Goal: Task Accomplishment & Management: Complete application form

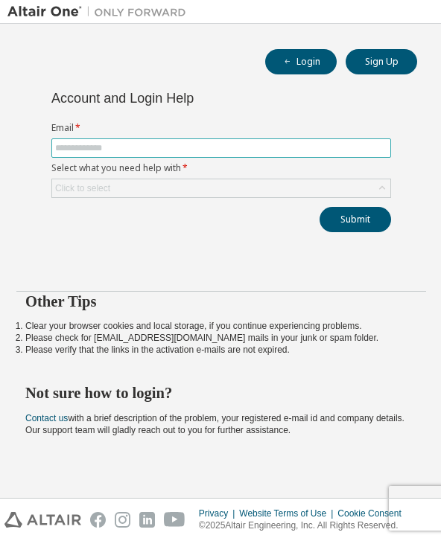
click at [337, 152] on input "text" at bounding box center [221, 148] width 332 height 12
type input "**********"
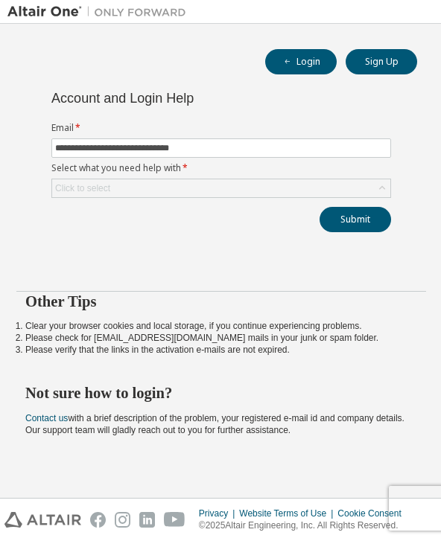
click at [241, 186] on div "Click to select" at bounding box center [221, 188] width 338 height 18
click at [212, 240] on div "**********" at bounding box center [220, 182] width 427 height 181
click at [398, 54] on button "Sign Up" at bounding box center [380, 61] width 71 height 25
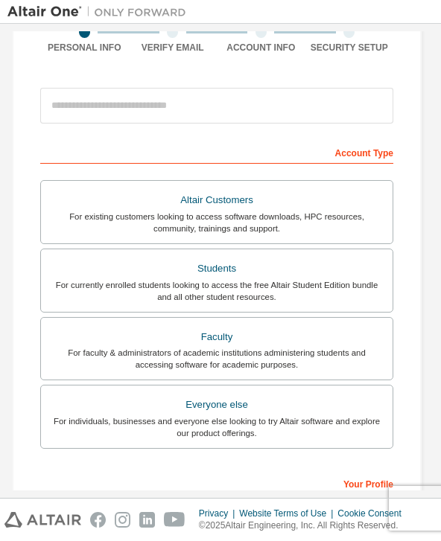
scroll to position [125, 5]
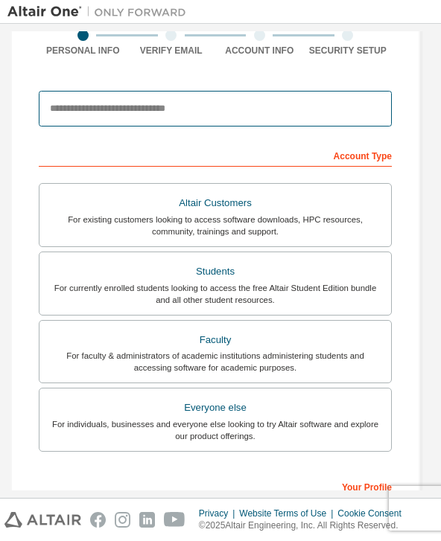
click at [336, 115] on input "email" at bounding box center [215, 109] width 353 height 36
type input "**********"
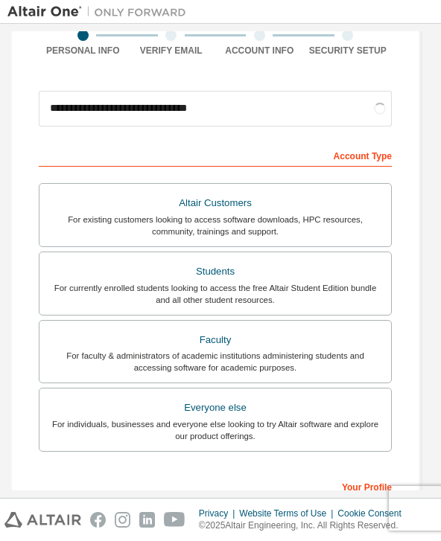
click at [228, 149] on div "Account Type" at bounding box center [215, 155] width 353 height 24
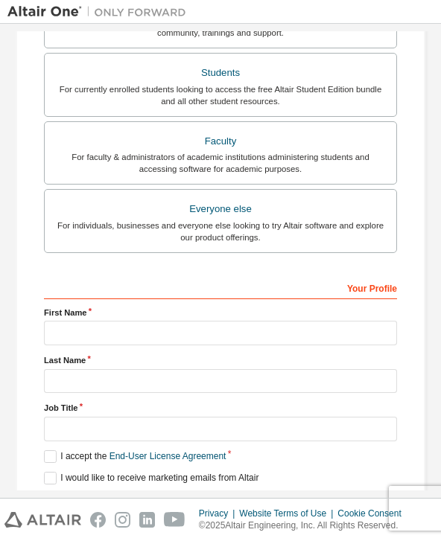
scroll to position [325, 0]
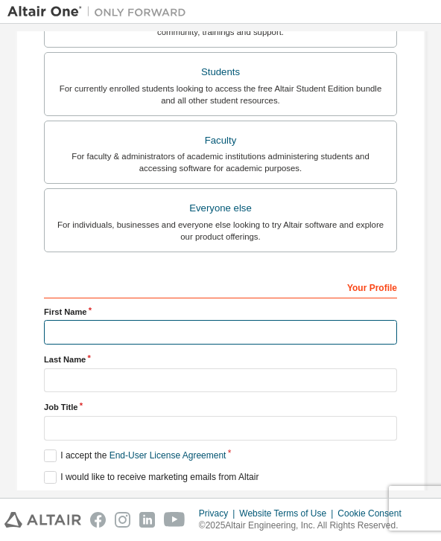
click at [347, 341] on input "text" at bounding box center [220, 332] width 353 height 25
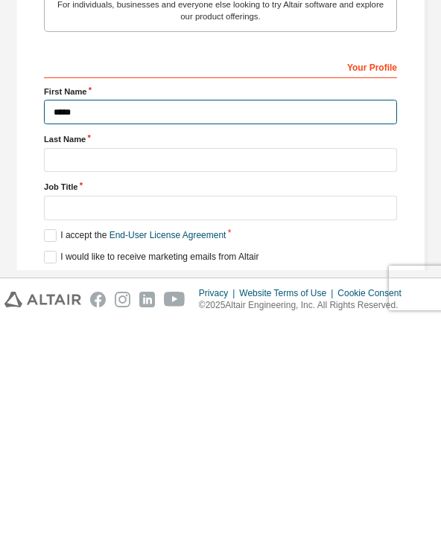
type input "******"
type input "**********"
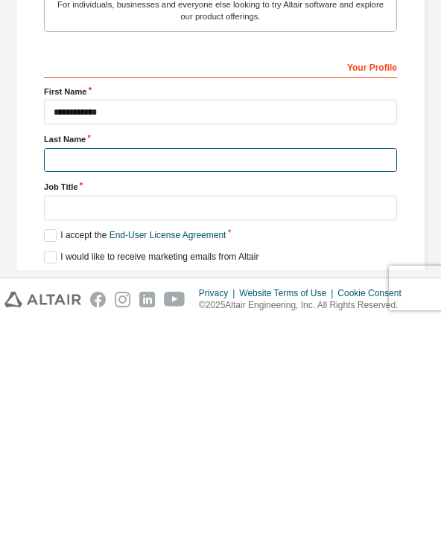
type input "********"
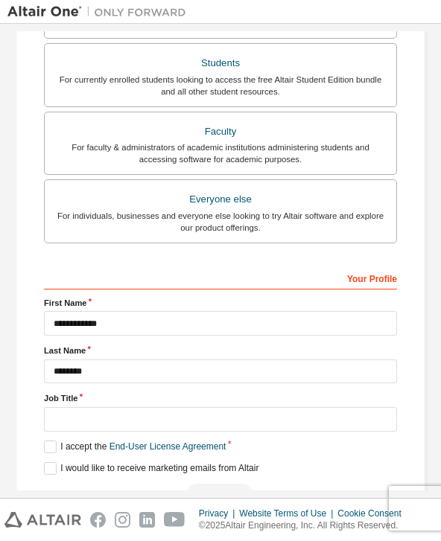
scroll to position [333, 0]
click at [54, 441] on label "I accept the End-User License Agreement" at bounding box center [135, 447] width 182 height 13
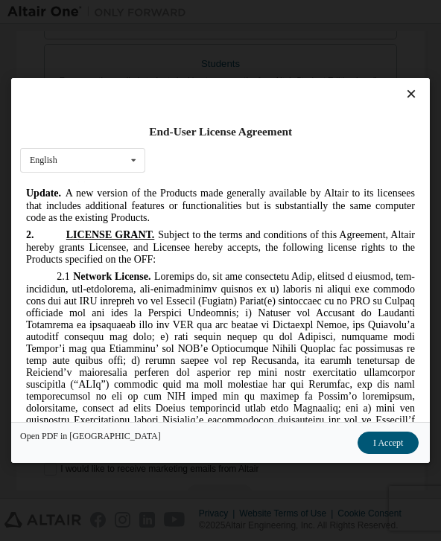
scroll to position [1873, 0]
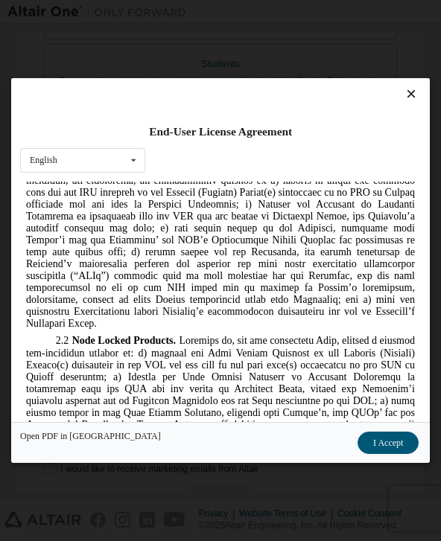
click at [389, 454] on button "I Accept" at bounding box center [387, 443] width 61 height 22
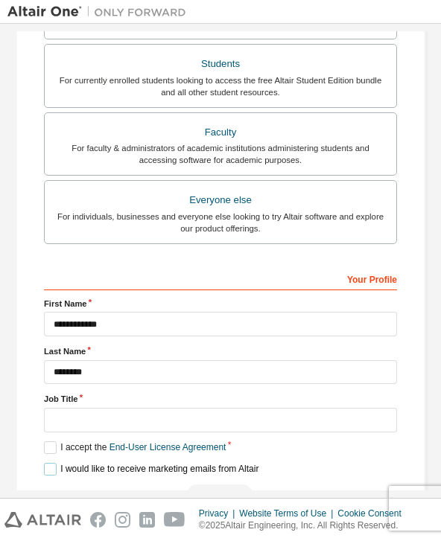
click at [47, 463] on label "I would like to receive marketing emails from Altair" at bounding box center [151, 469] width 214 height 13
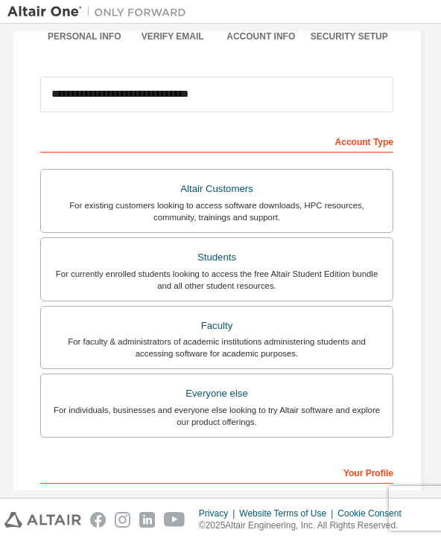
scroll to position [132, 4]
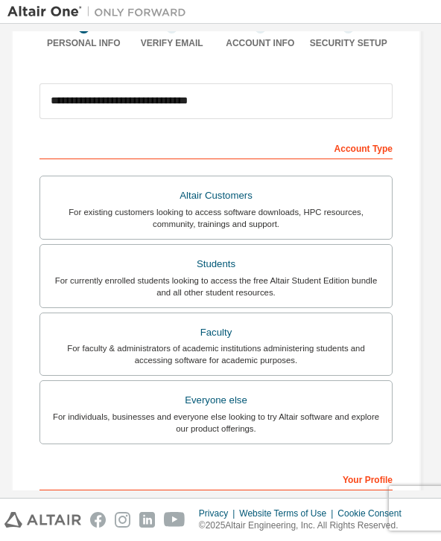
click at [290, 275] on div "For currently enrolled students looking to access the free Altair Student Editi…" at bounding box center [215, 287] width 333 height 24
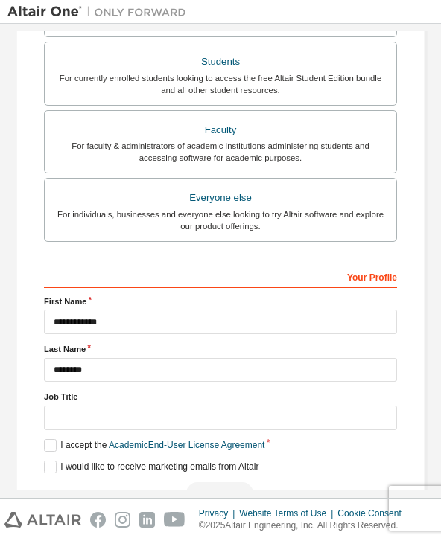
scroll to position [333, 0]
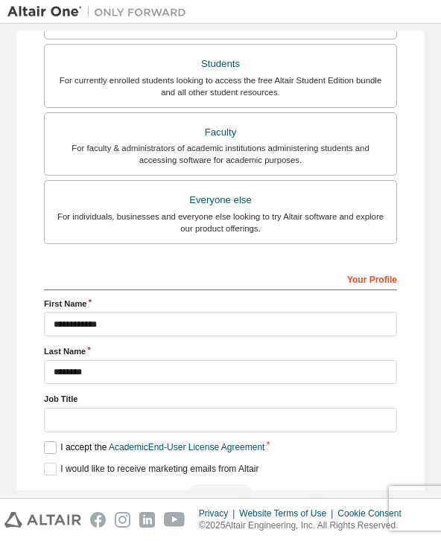
click at [52, 441] on label "I accept the Academic End-User License Agreement" at bounding box center [154, 447] width 220 height 13
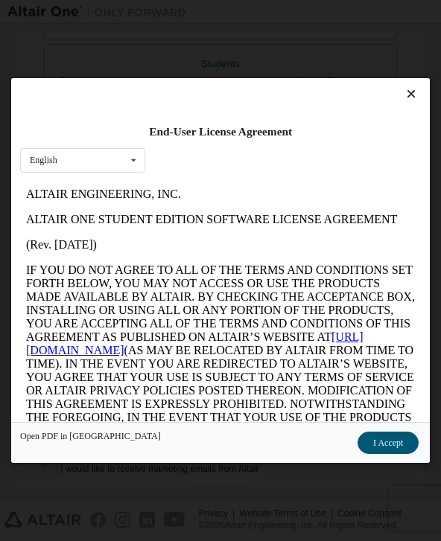
scroll to position [0, 0]
click at [383, 454] on button "I Accept" at bounding box center [387, 443] width 61 height 22
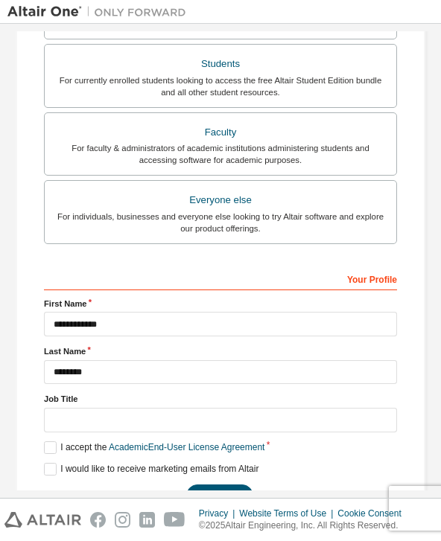
click at [223, 485] on button "Next" at bounding box center [219, 496] width 67 height 22
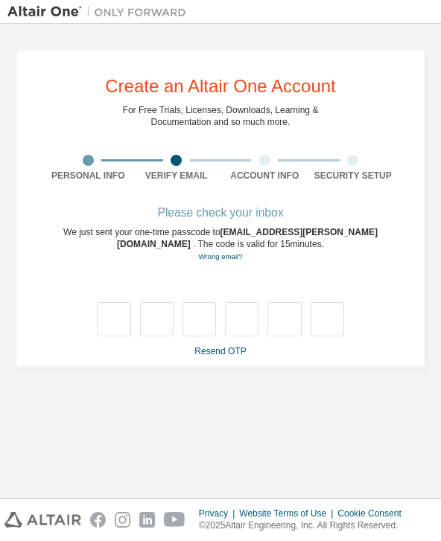
click at [115, 302] on input "text" at bounding box center [113, 319] width 33 height 34
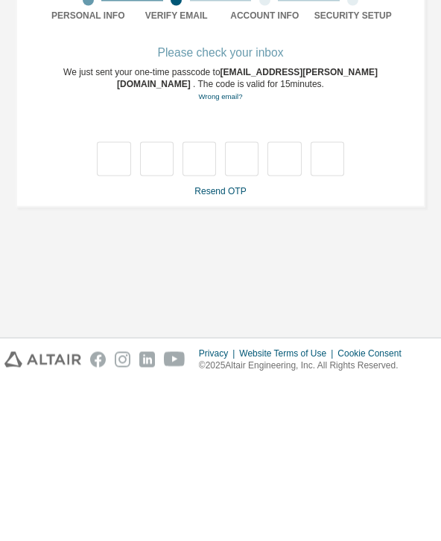
type input "*"
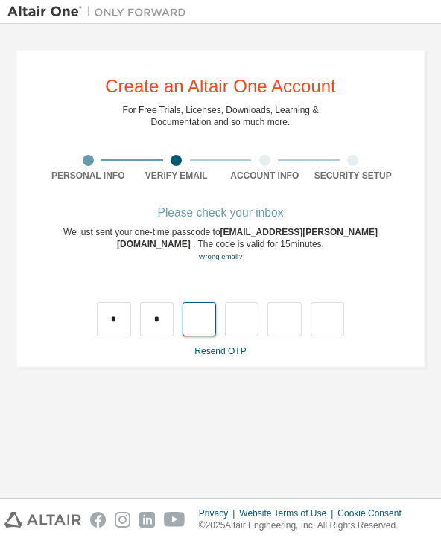
click at [191, 302] on input "text" at bounding box center [198, 319] width 33 height 34
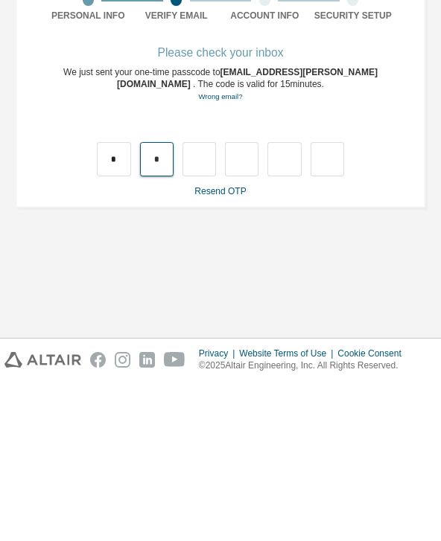
click at [156, 302] on input "*" at bounding box center [156, 319] width 33 height 34
click at [159, 302] on input "*" at bounding box center [156, 319] width 33 height 34
type input "*"
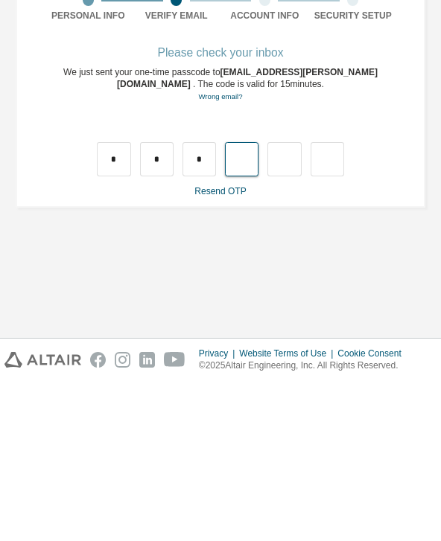
type input "*"
click at [284, 302] on input "*" at bounding box center [283, 319] width 33 height 34
click at [291, 302] on input "*" at bounding box center [283, 319] width 33 height 34
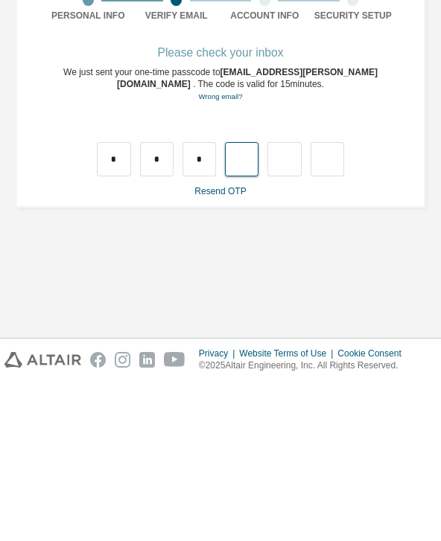
click at [245, 302] on input "text" at bounding box center [241, 319] width 33 height 34
type input "*"
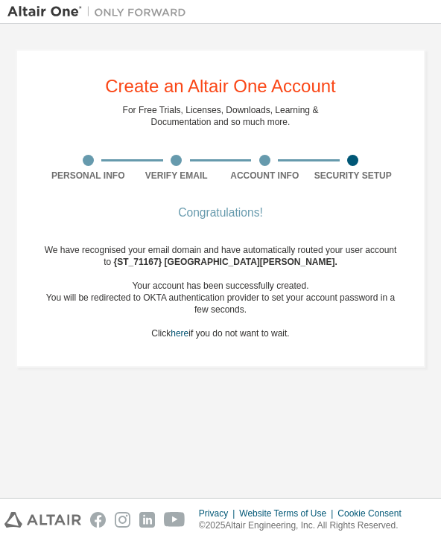
click at [161, 293] on div "Congratulations! We have recognised your email domain and have automatically ro…" at bounding box center [220, 282] width 353 height 149
click at [179, 328] on link "here" at bounding box center [179, 333] width 18 height 10
